Goal: Information Seeking & Learning: Learn about a topic

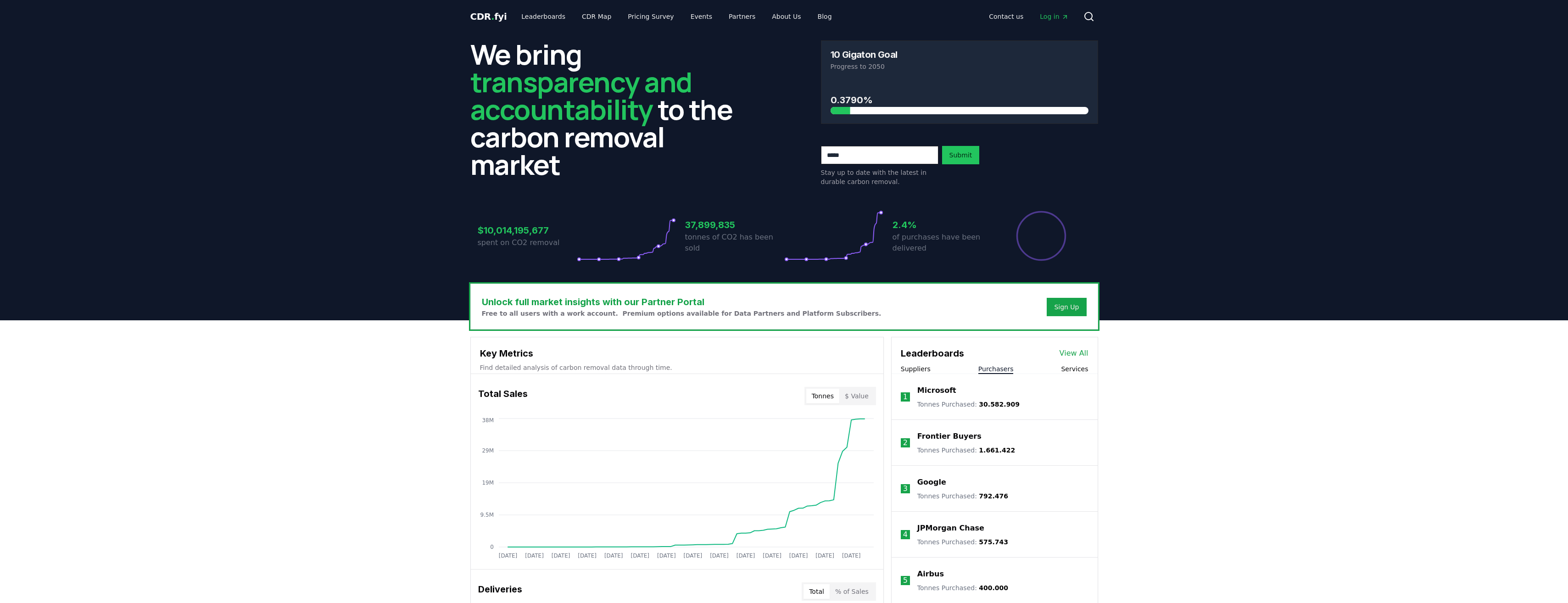
scroll to position [123, 0]
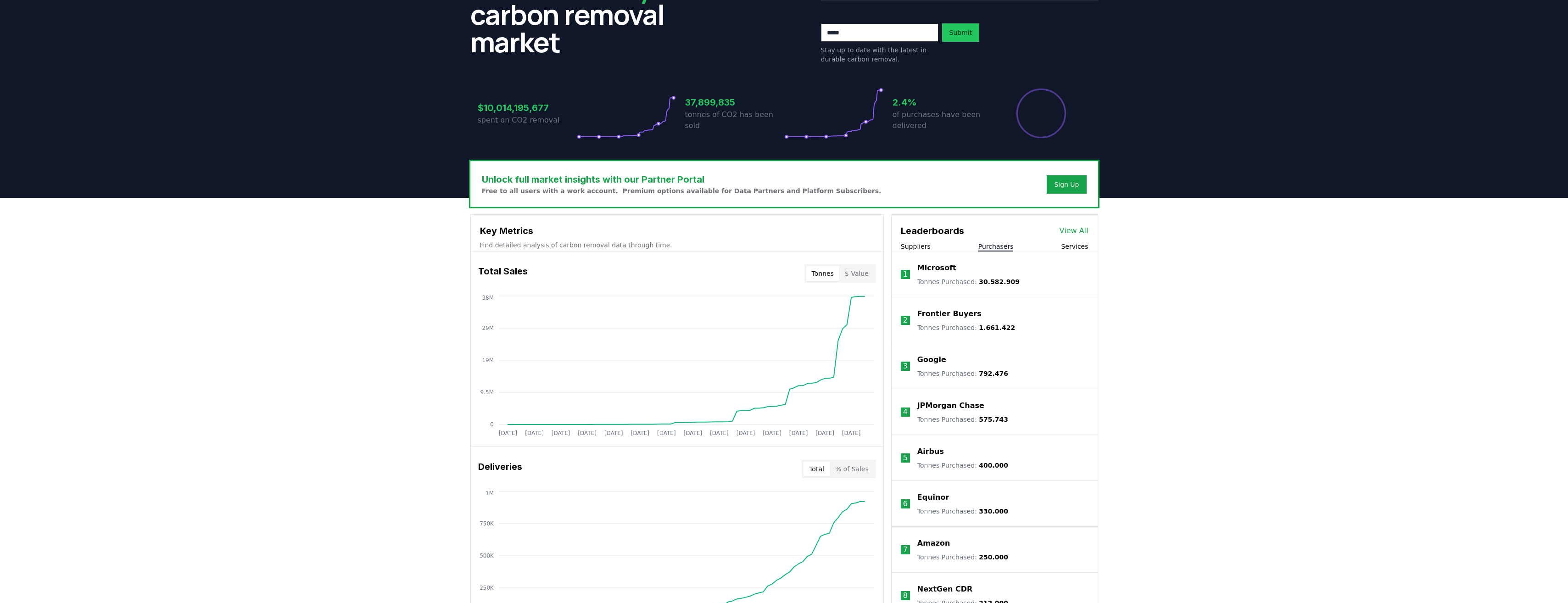
click at [935, 357] on p "Google" at bounding box center [931, 359] width 29 height 11
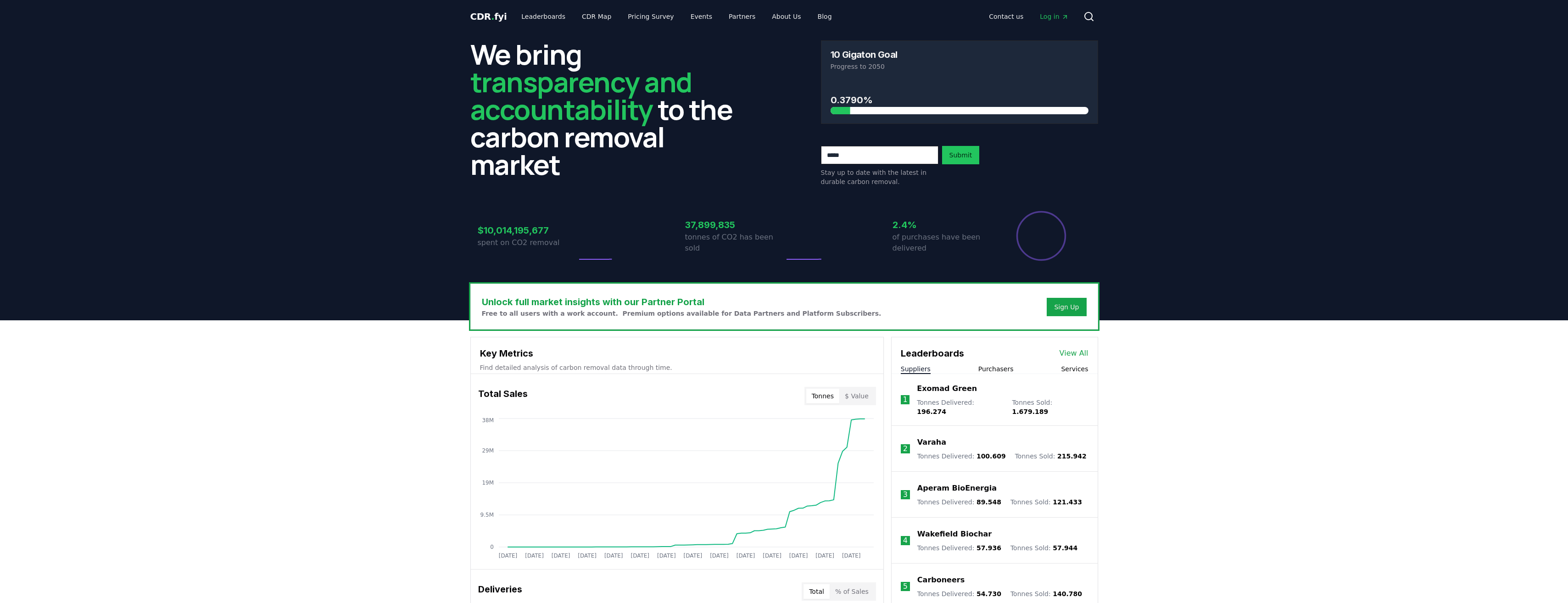
scroll to position [123, 0]
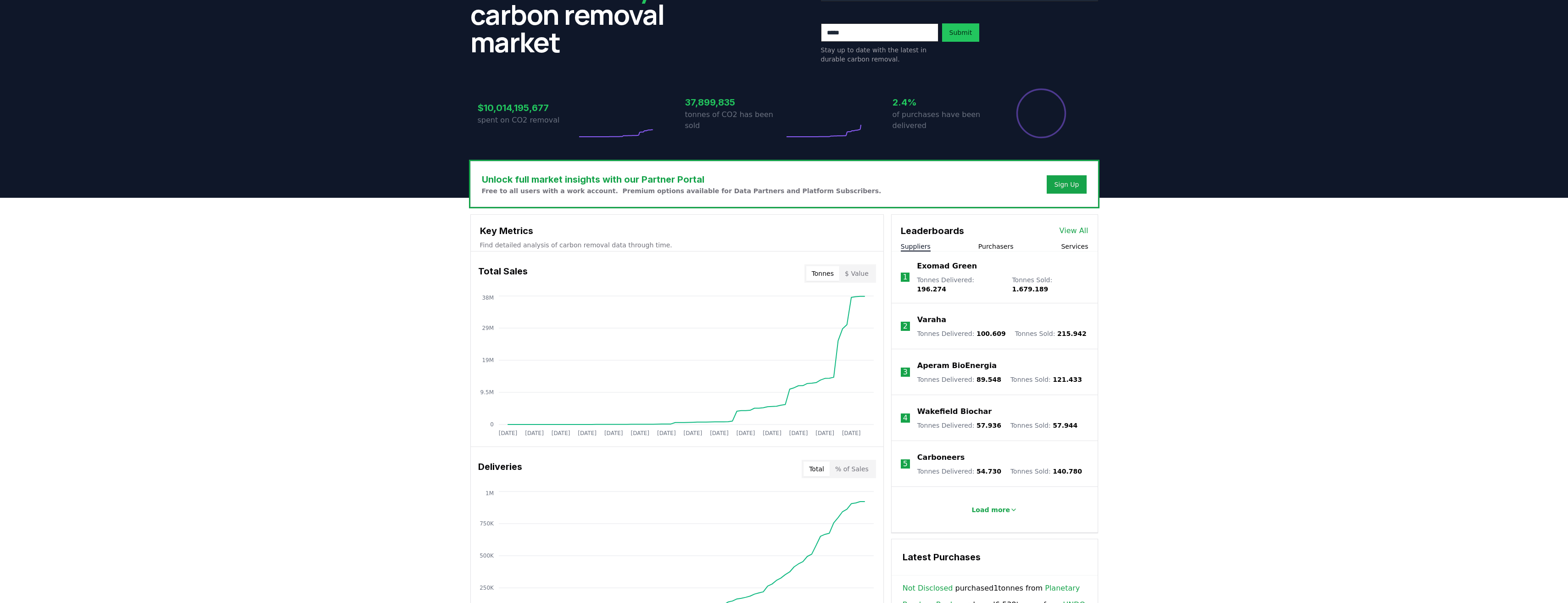
click at [988, 246] on button "Purchasers" at bounding box center [997, 246] width 36 height 9
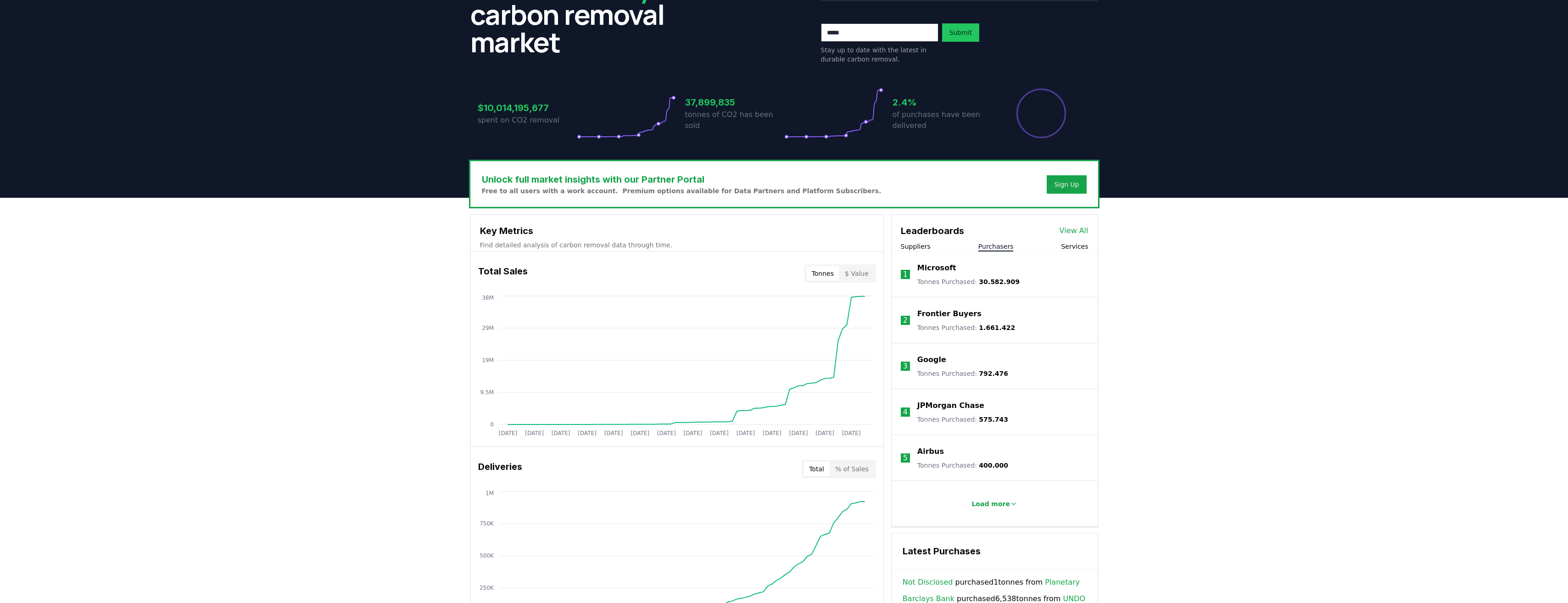
click at [931, 448] on p "Airbus" at bounding box center [930, 451] width 27 height 11
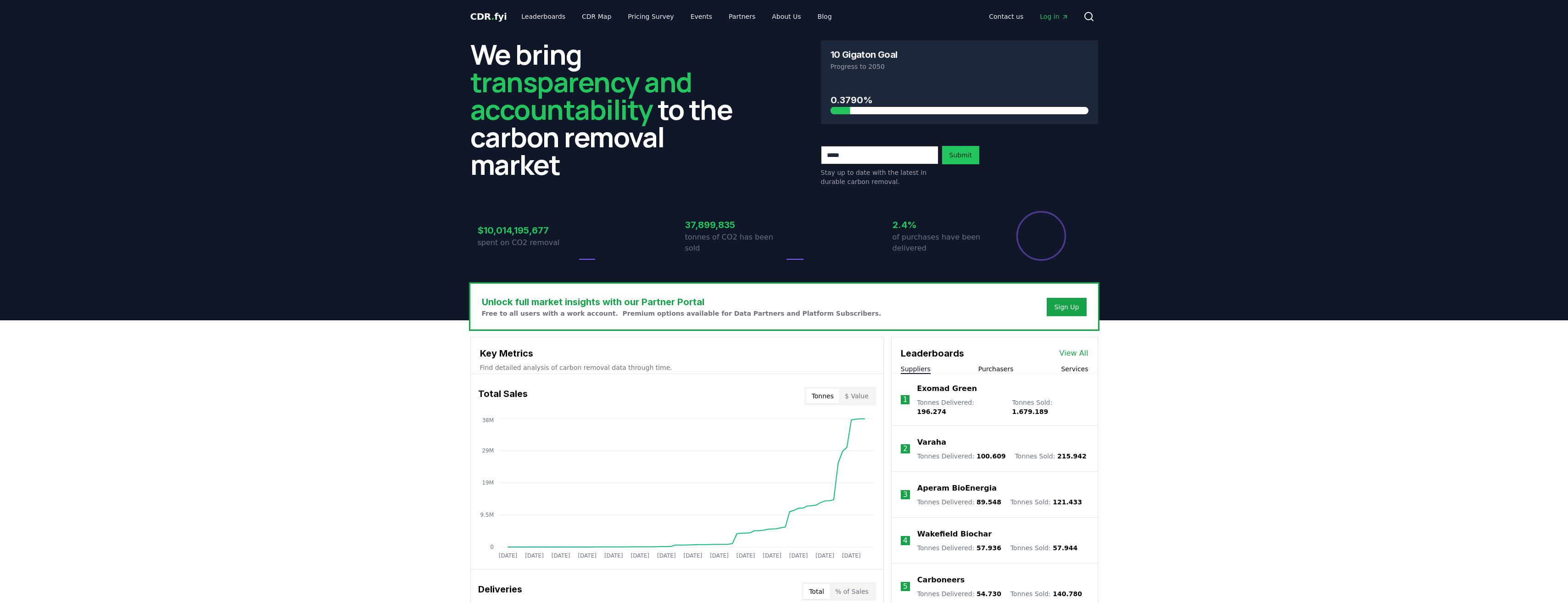
scroll to position [123, 0]
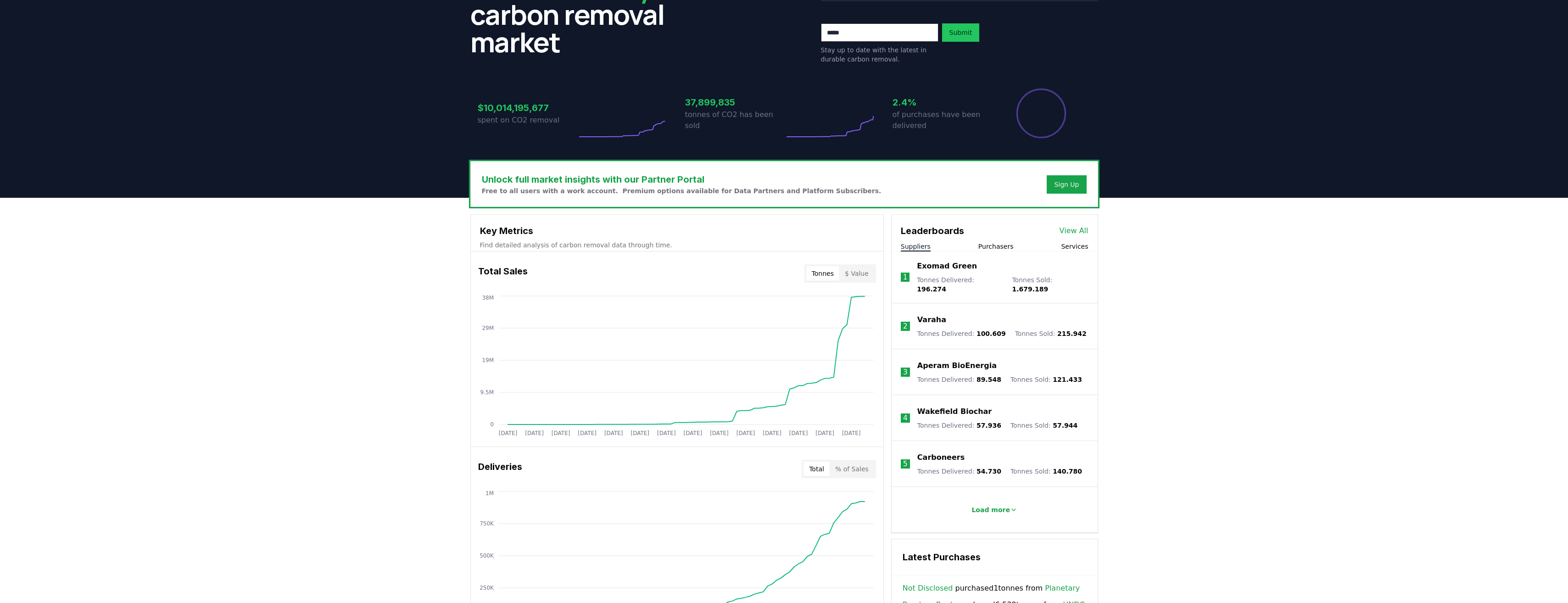
click at [990, 248] on button "Purchasers" at bounding box center [997, 246] width 36 height 9
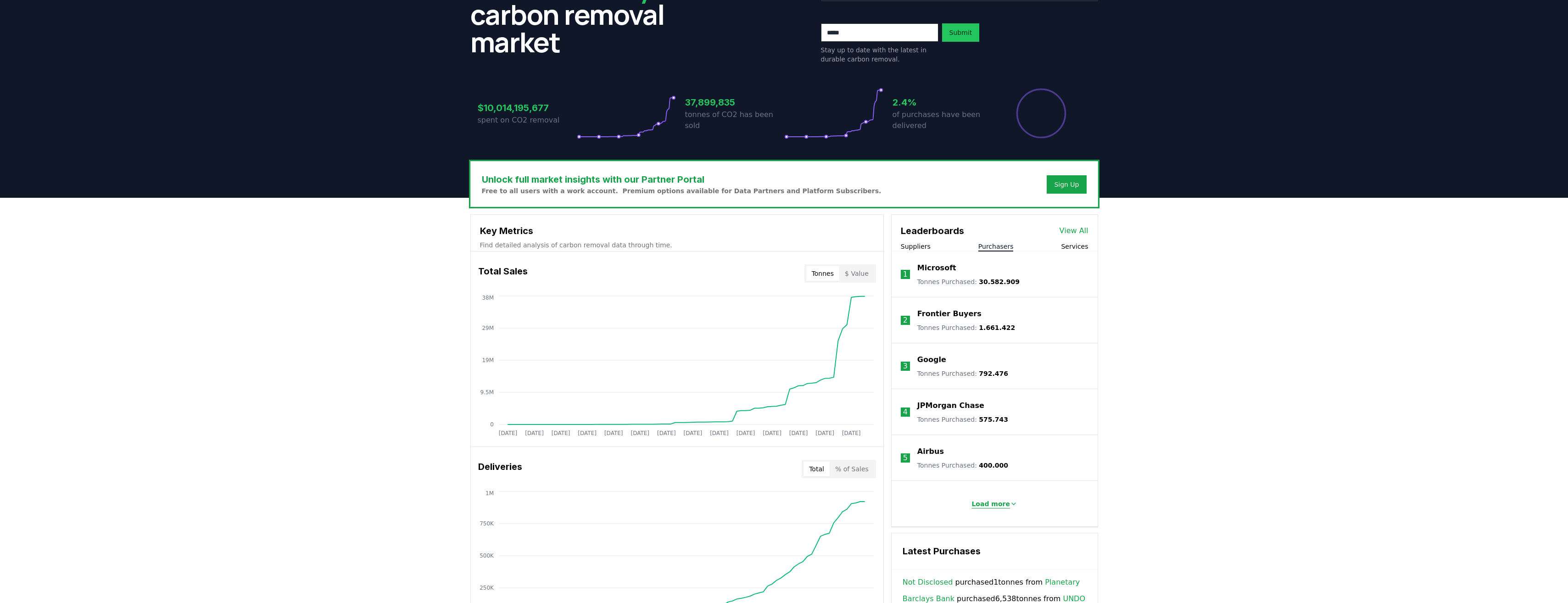
click at [975, 506] on p "Load more" at bounding box center [991, 503] width 39 height 9
click at [935, 544] on p "Amazon" at bounding box center [933, 543] width 33 height 11
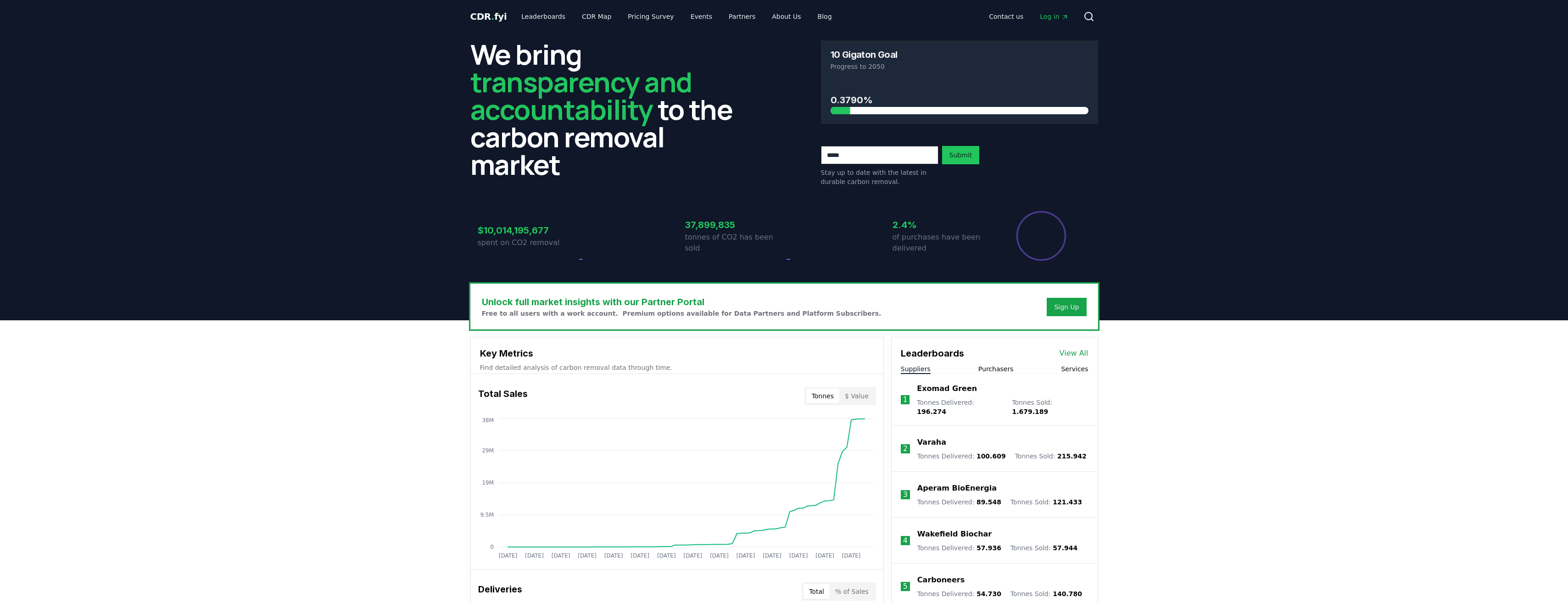
scroll to position [123, 0]
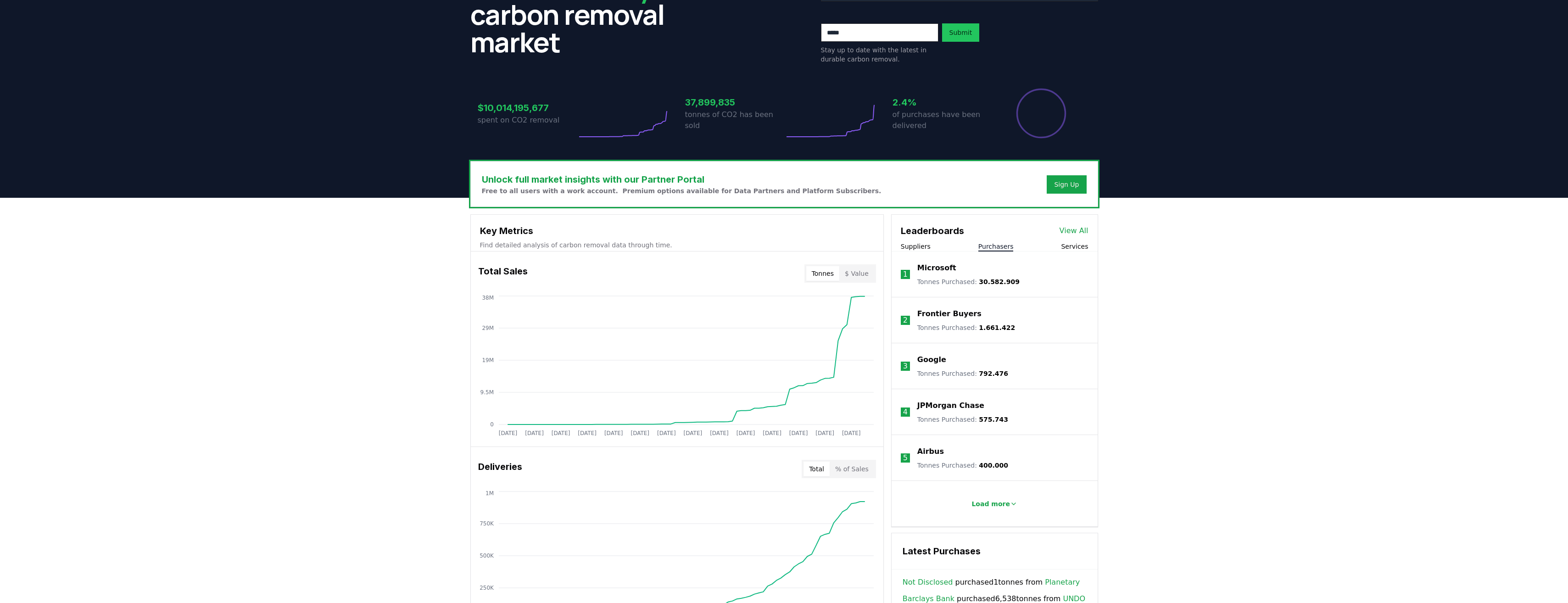
click at [992, 251] on button "Purchasers" at bounding box center [997, 246] width 36 height 9
click at [979, 510] on button "Load more" at bounding box center [994, 504] width 60 height 19
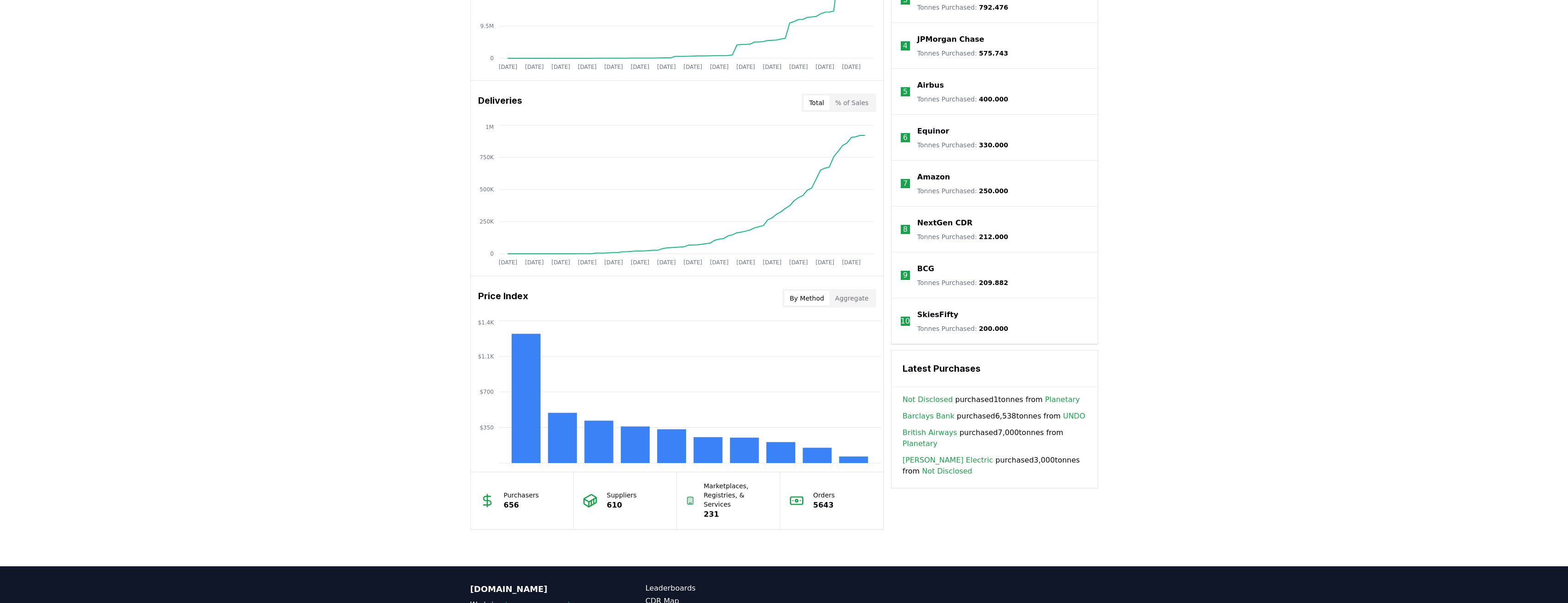
scroll to position [490, 0]
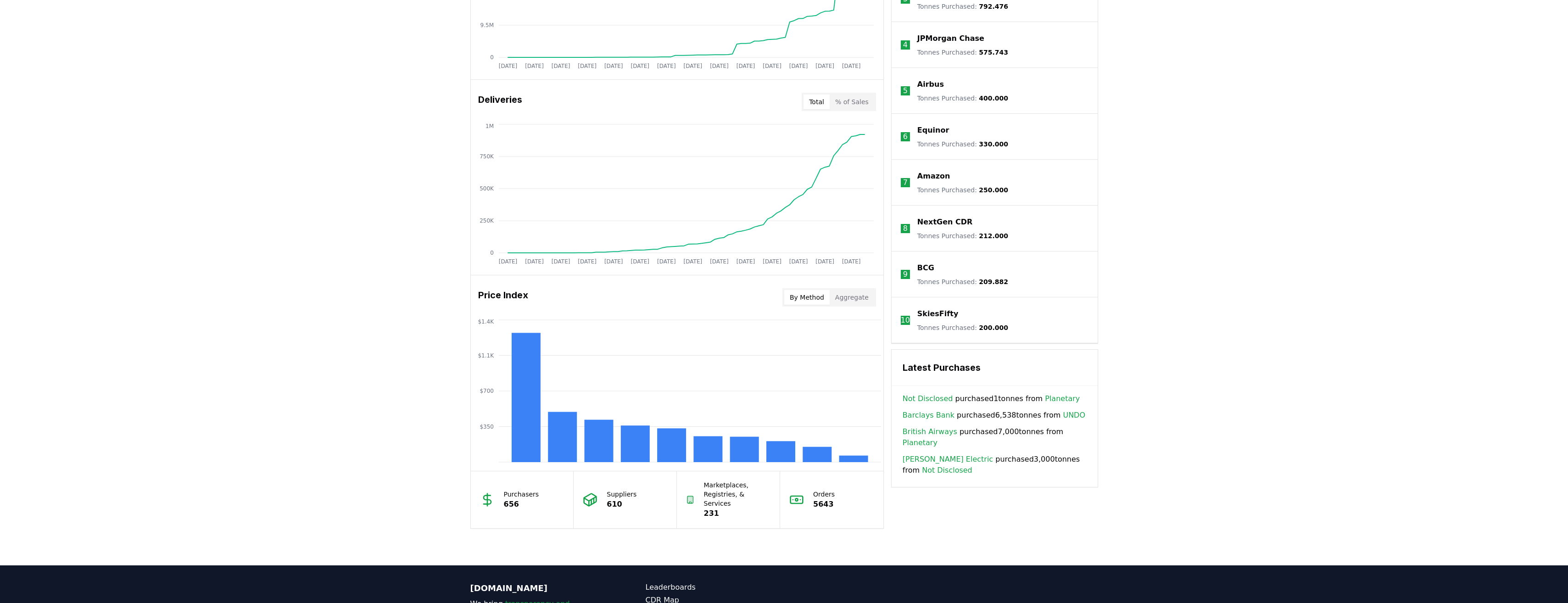
click at [924, 269] on p "BCG" at bounding box center [925, 268] width 17 height 11
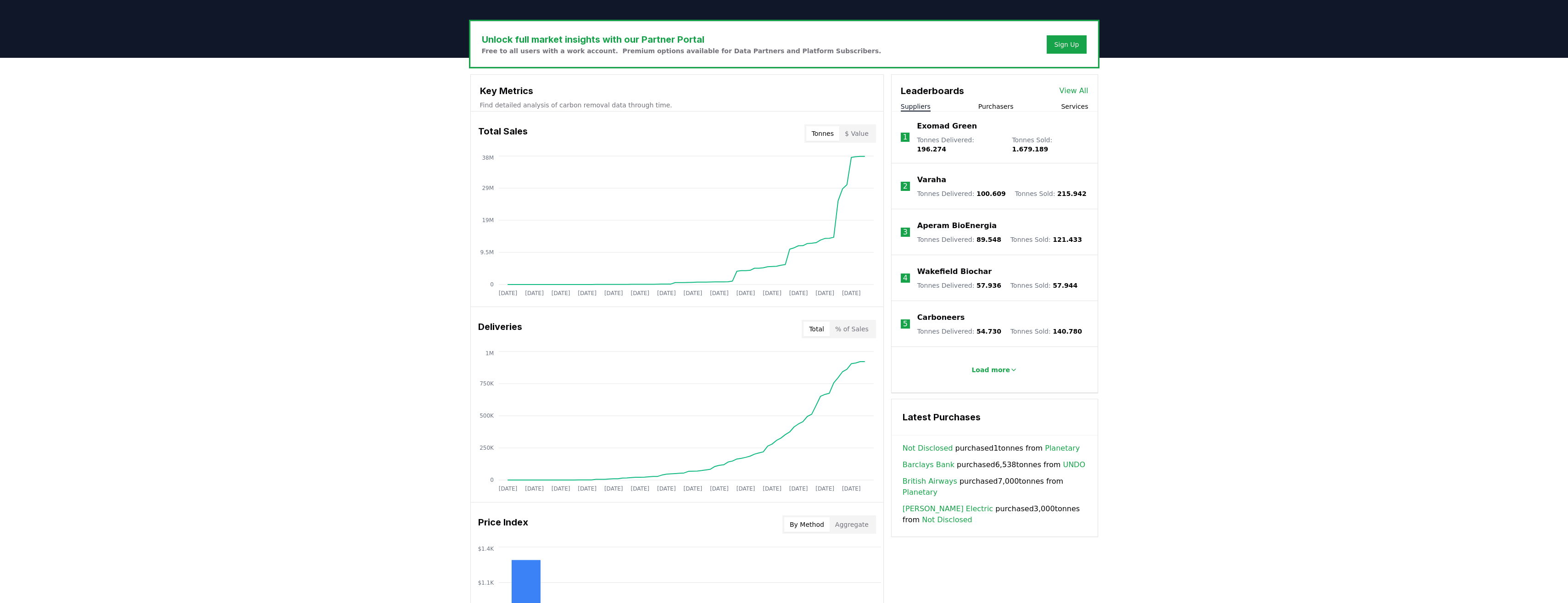
scroll to position [245, 0]
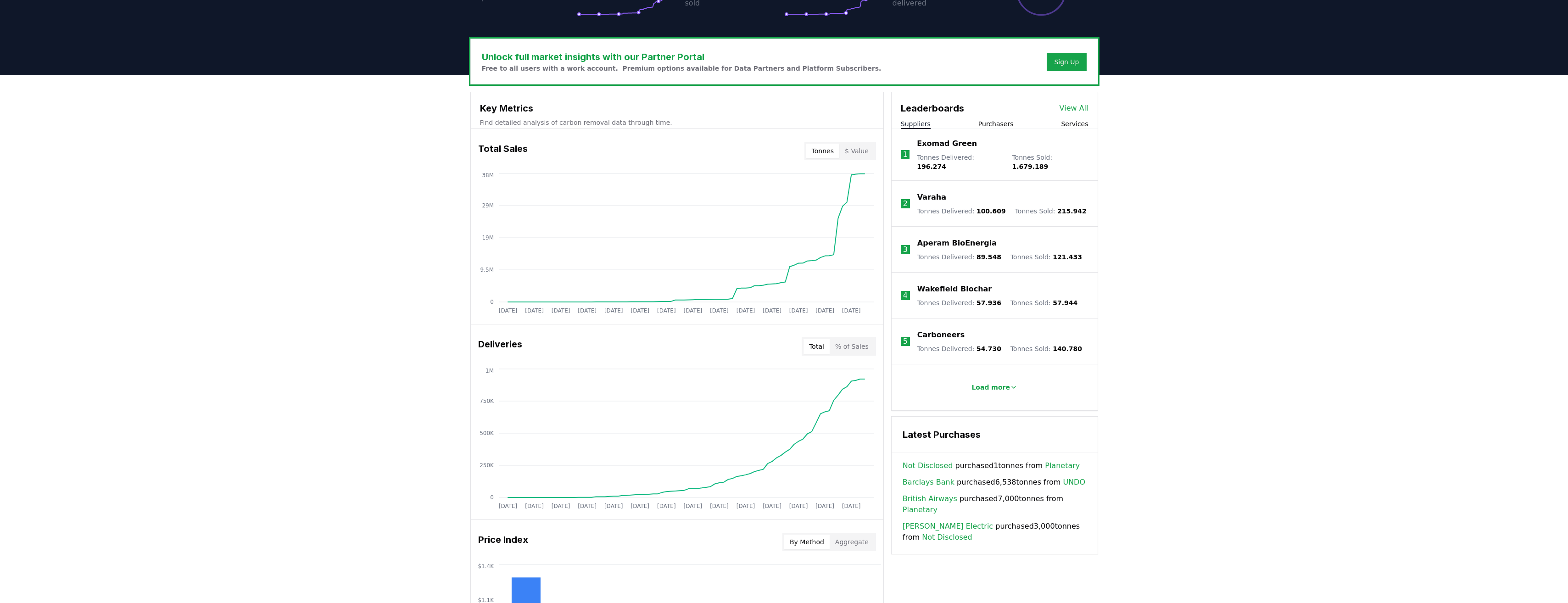
click at [993, 130] on li "1 Exomad Green Tonnes Delivered : 196.274 Tonnes Sold : 1.679.189" at bounding box center [995, 155] width 206 height 52
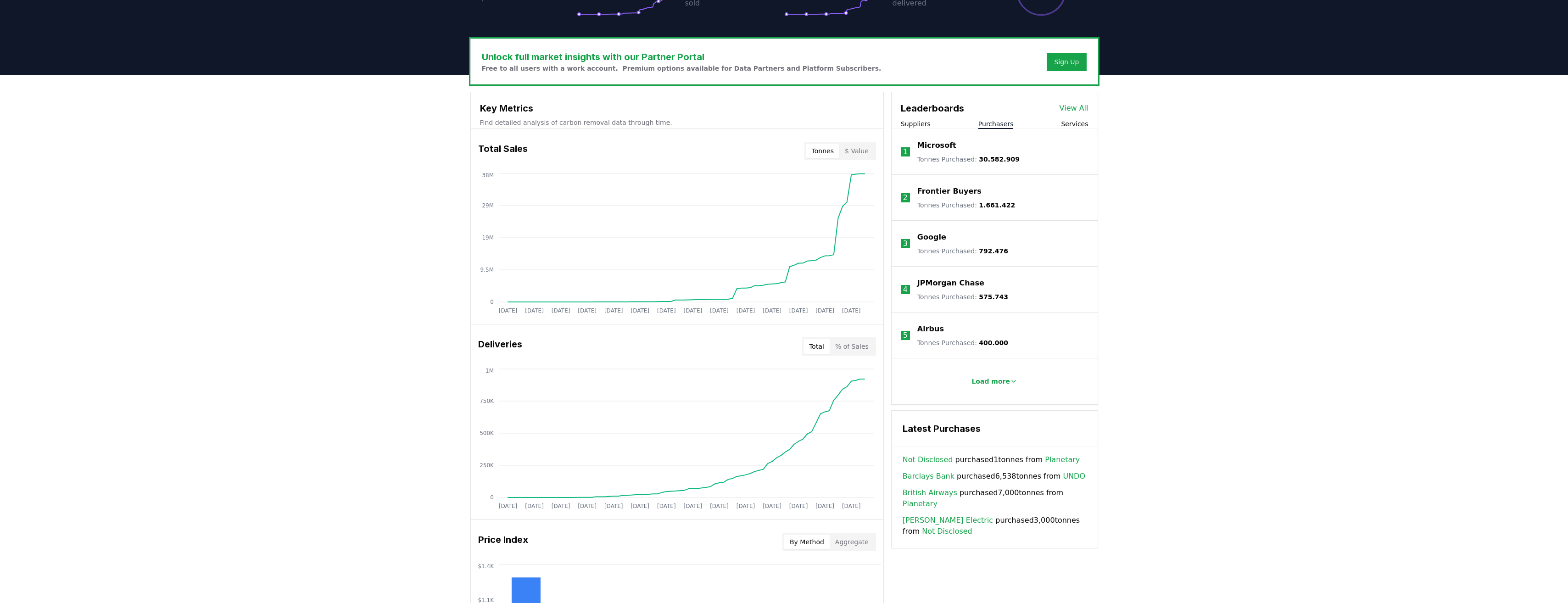
click at [988, 122] on button "Purchasers" at bounding box center [997, 123] width 36 height 9
click at [973, 374] on button "Load more" at bounding box center [994, 381] width 60 height 19
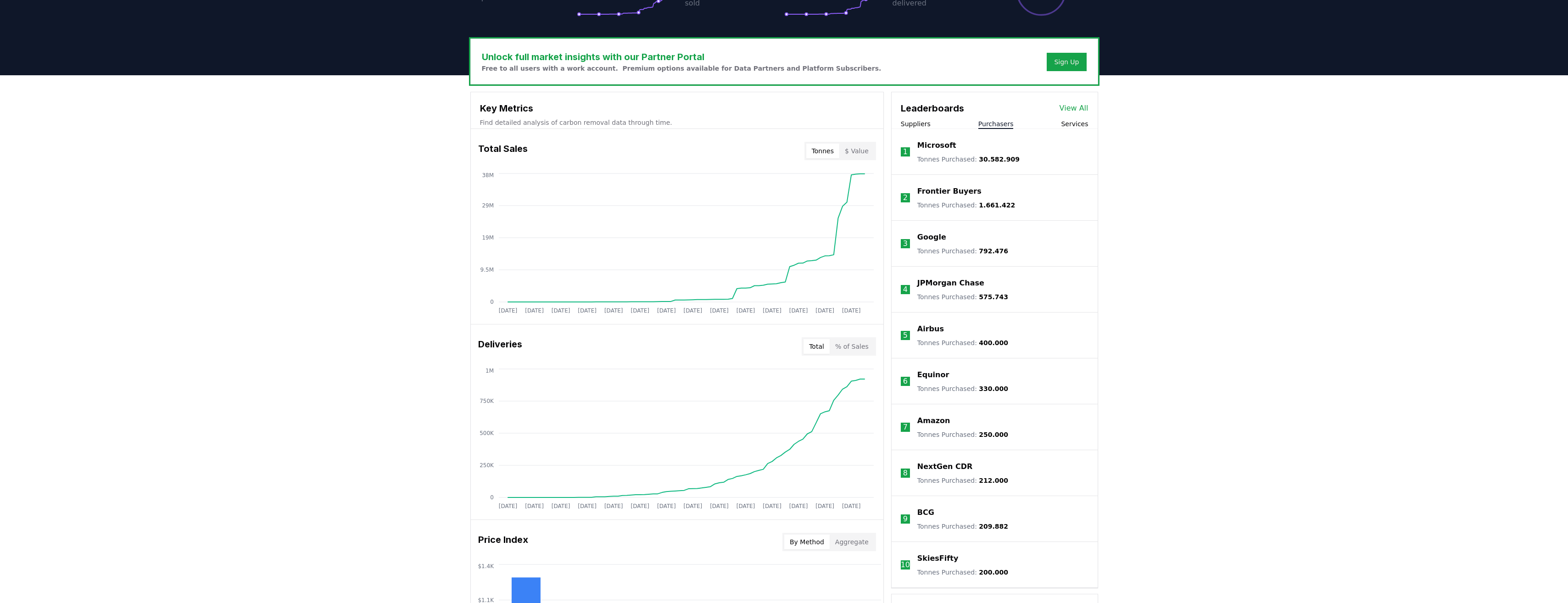
scroll to position [367, 0]
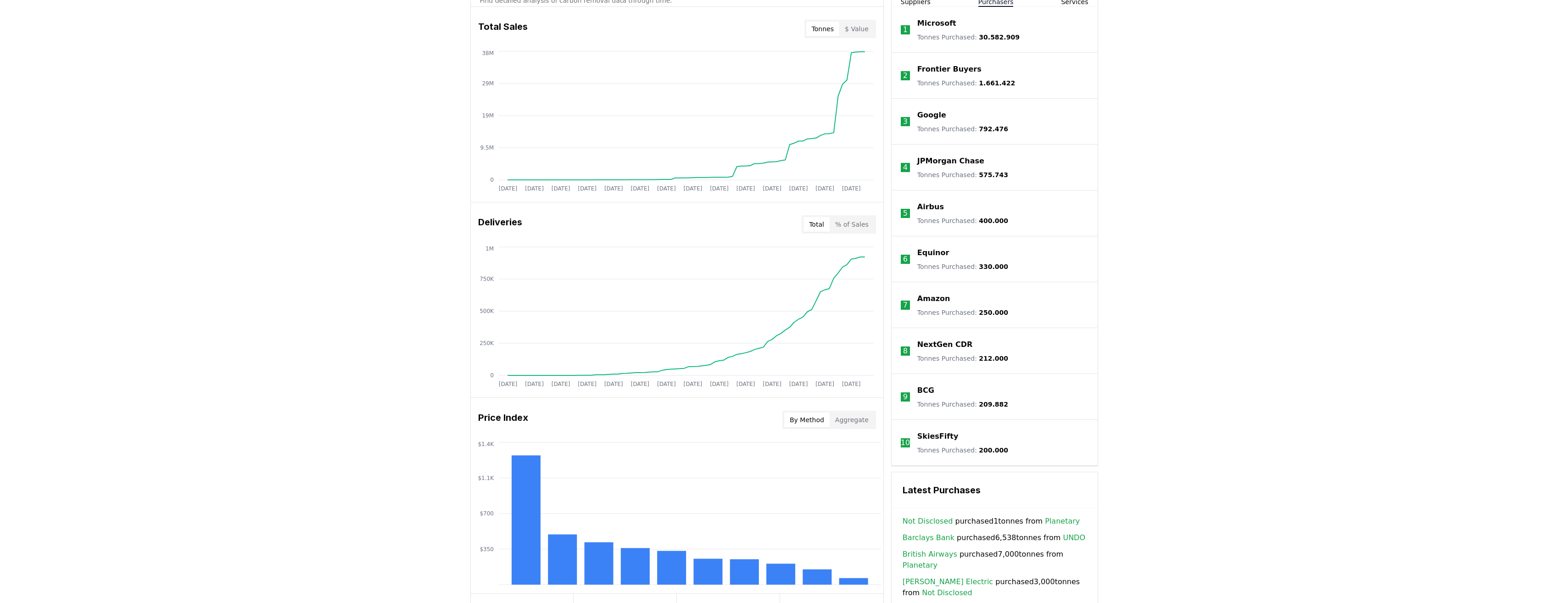
click at [937, 436] on p "SkiesFifty" at bounding box center [937, 436] width 41 height 11
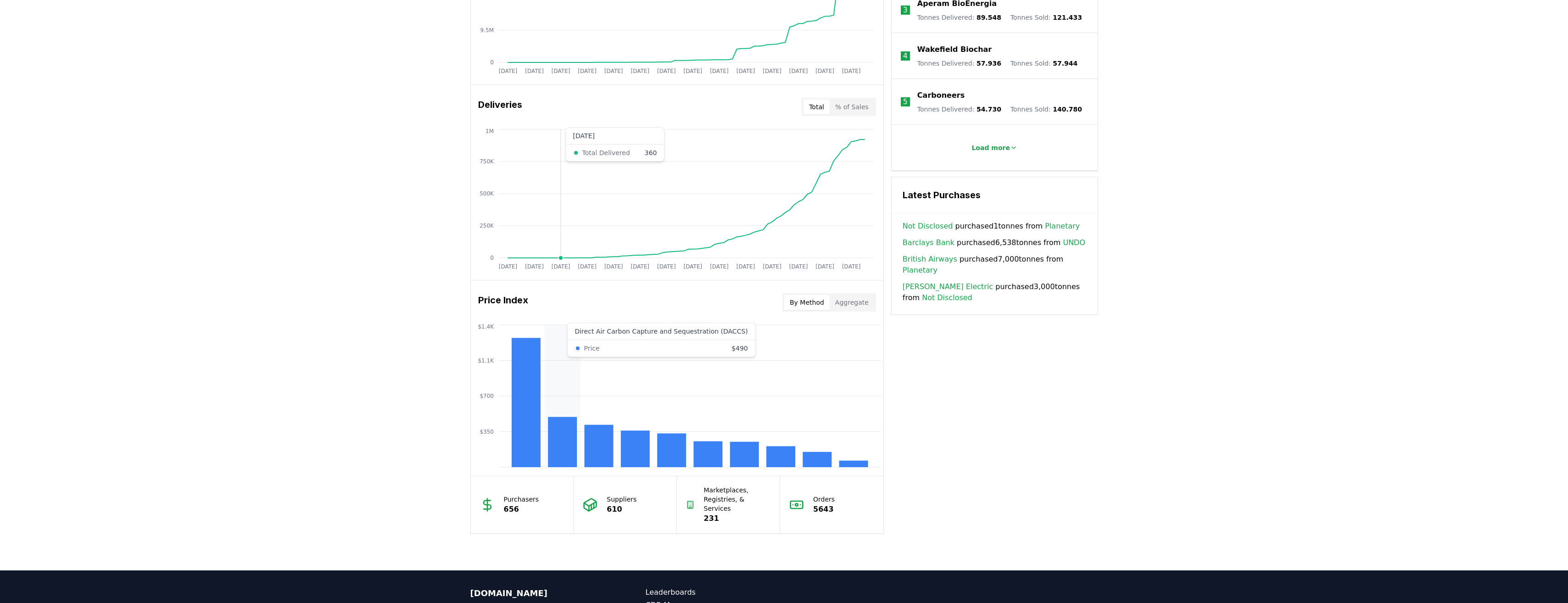
scroll to position [467, 0]
